Goal: Task Accomplishment & Management: Use online tool/utility

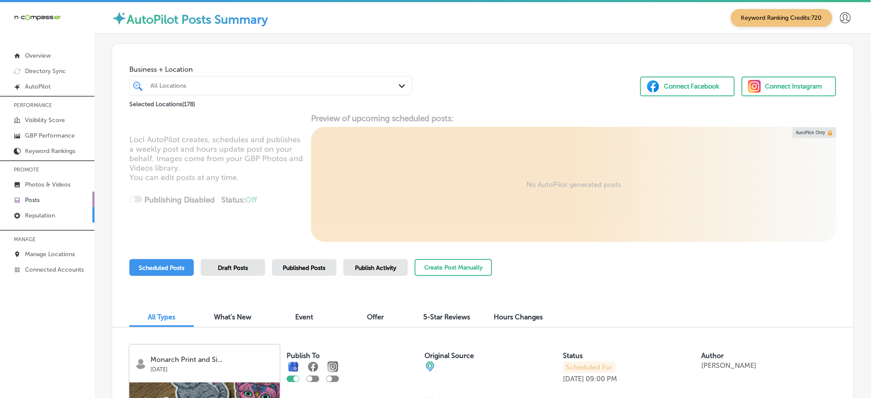
click at [57, 211] on link "Reputation" at bounding box center [47, 214] width 95 height 15
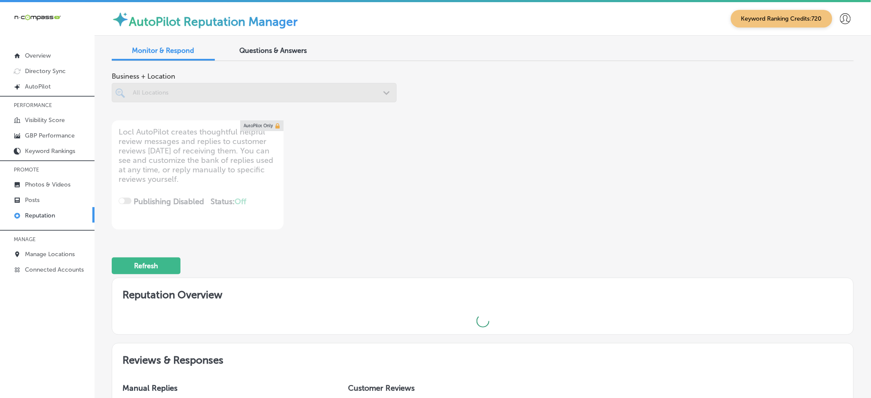
type textarea "x"
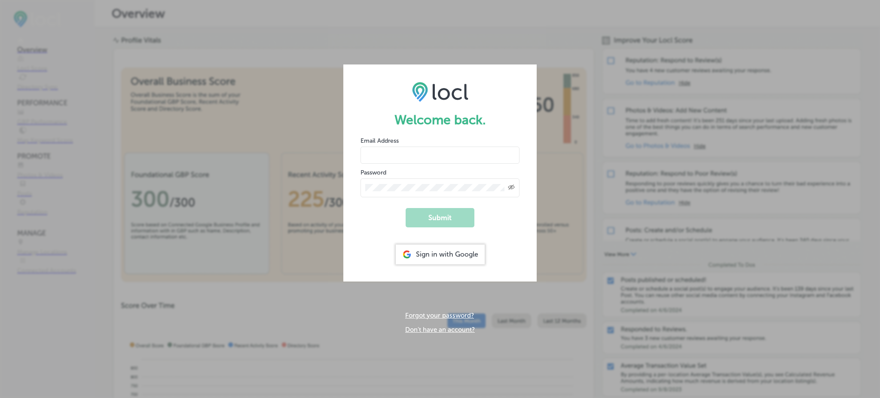
type input "Rabosa"
click at [429, 258] on div "Sign in with Google" at bounding box center [440, 255] width 89 height 20
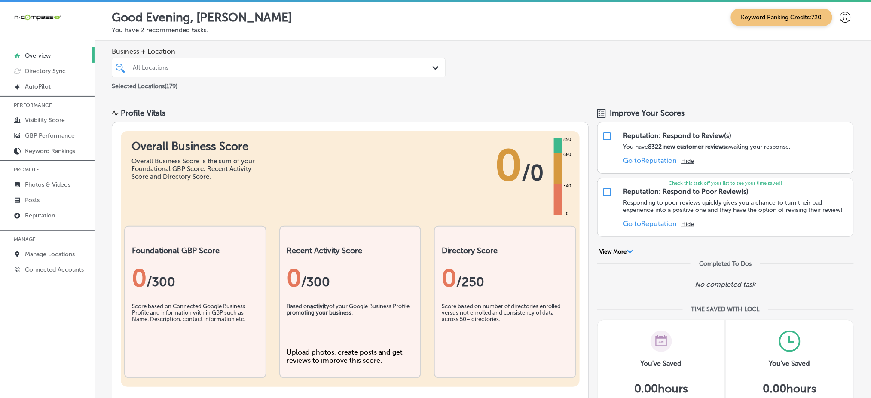
click at [75, 223] on div at bounding box center [47, 225] width 95 height 5
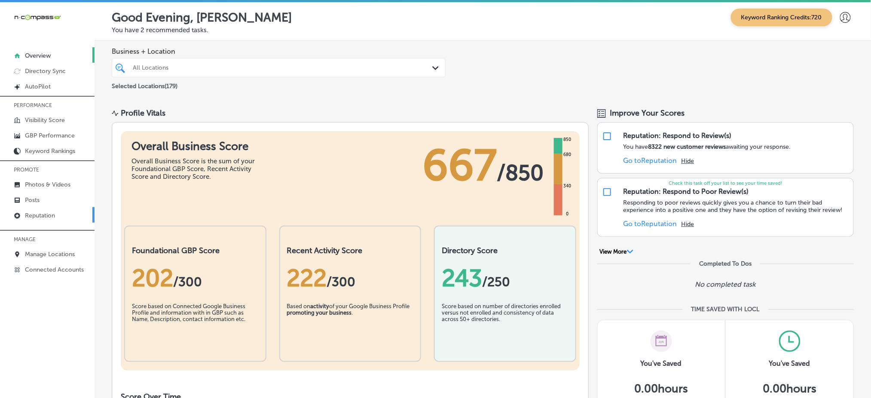
click at [58, 217] on link "Reputation" at bounding box center [47, 214] width 95 height 15
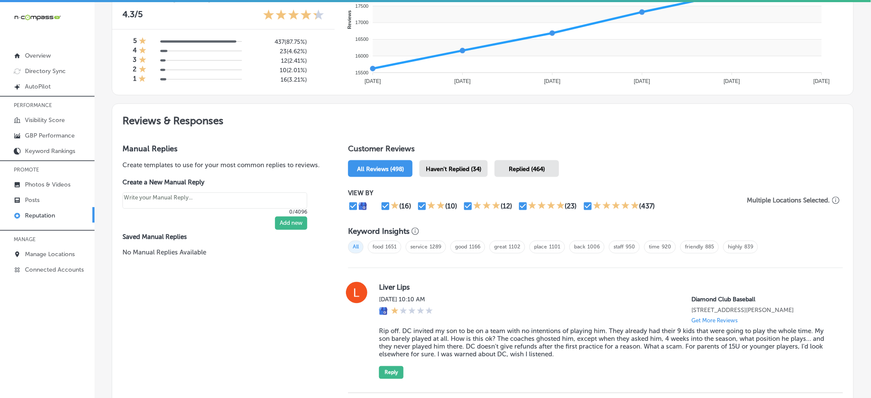
scroll to position [286, 0]
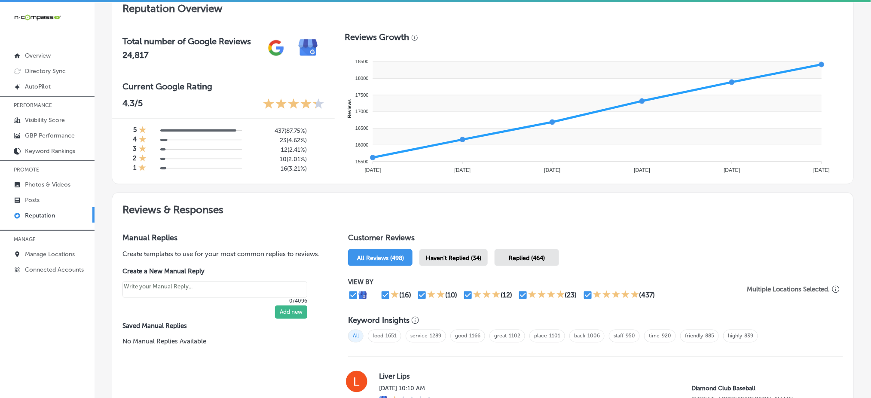
click at [464, 254] on span "Haven't Replied (34)" at bounding box center [453, 257] width 55 height 7
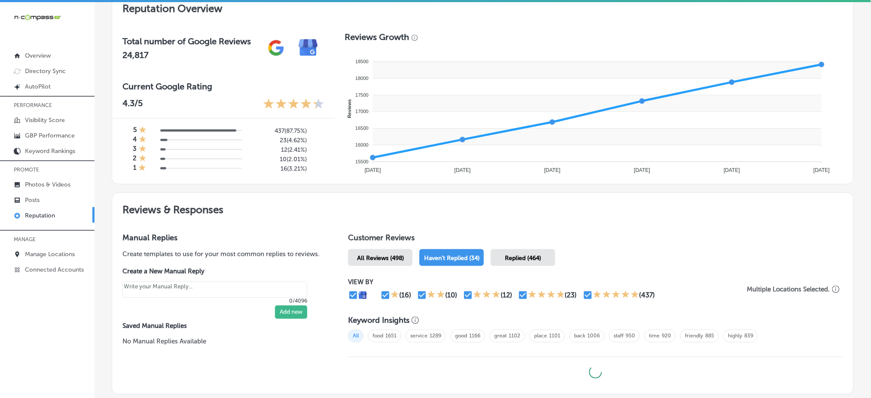
scroll to position [345, 0]
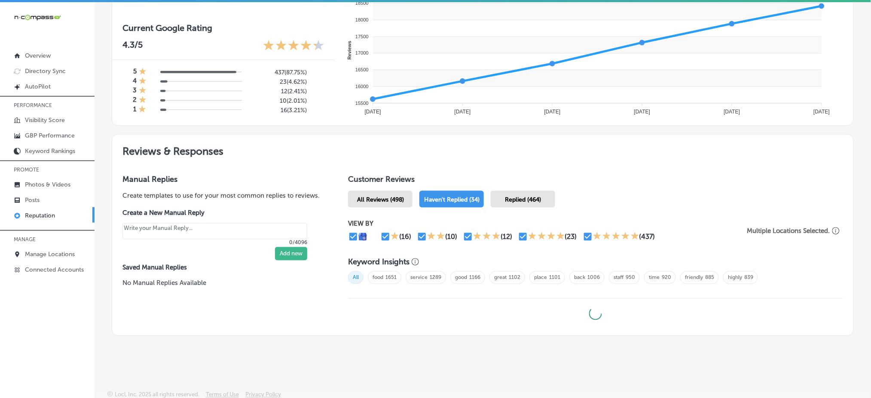
type textarea "x"
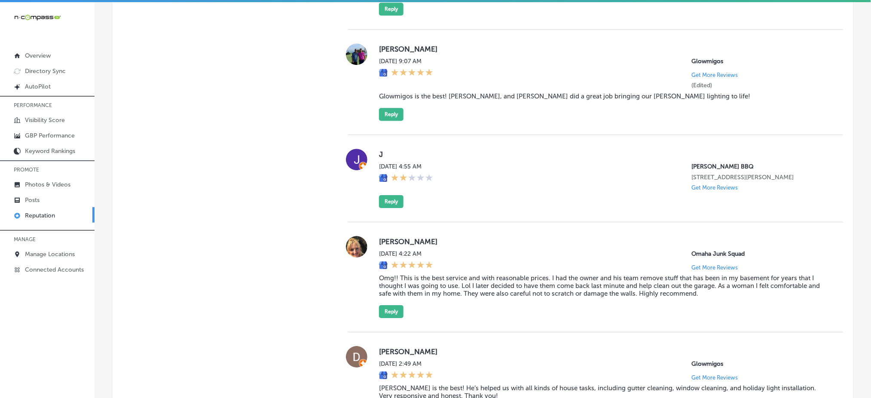
scroll to position [803, 0]
